Goal: Information Seeking & Learning: Learn about a topic

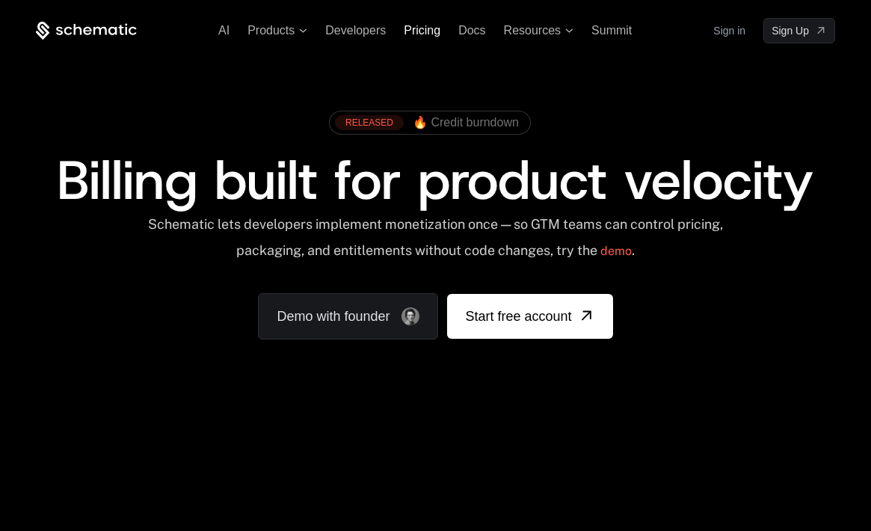
click at [422, 30] on span "Pricing" at bounding box center [422, 30] width 37 height 13
